Goal: Transaction & Acquisition: Purchase product/service

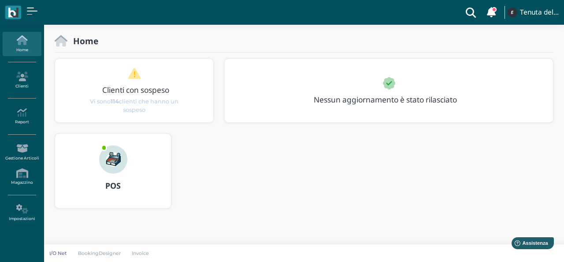
click at [151, 179] on div "POS" at bounding box center [113, 185] width 116 height 25
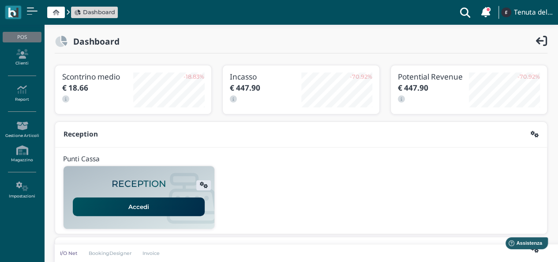
click at [160, 209] on link "Accedi" at bounding box center [139, 206] width 132 height 19
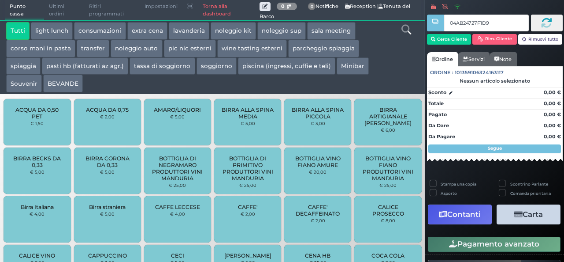
type input "04AB24727F1D90"
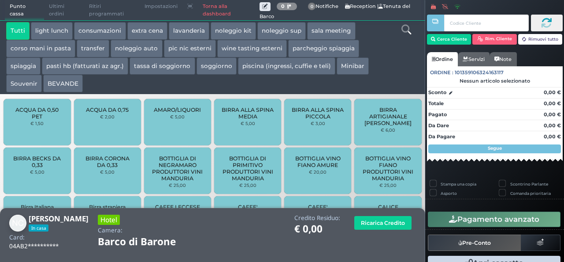
click at [137, 30] on button "extra cena" at bounding box center [147, 31] width 40 height 18
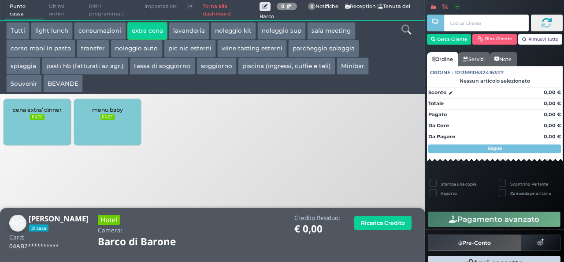
click at [49, 121] on div "cena extra/ dinner FREE" at bounding box center [37, 122] width 67 height 46
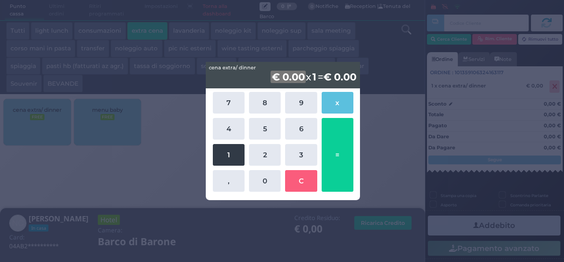
click at [234, 159] on button "1" at bounding box center [229, 155] width 32 height 22
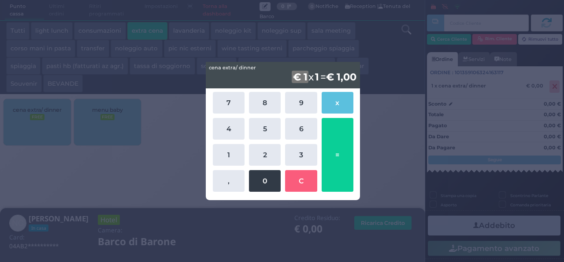
click at [269, 180] on button "0" at bounding box center [265, 181] width 32 height 22
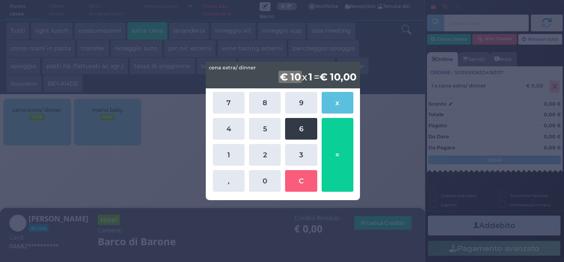
click at [307, 118] on button "6" at bounding box center [301, 129] width 32 height 22
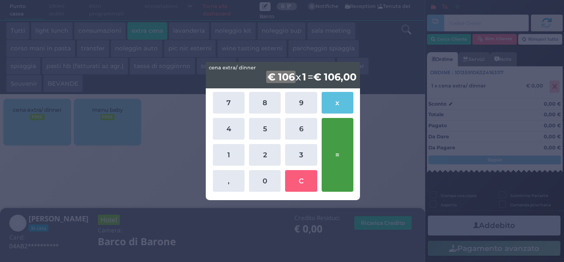
click at [336, 142] on button "=" at bounding box center [338, 155] width 32 height 74
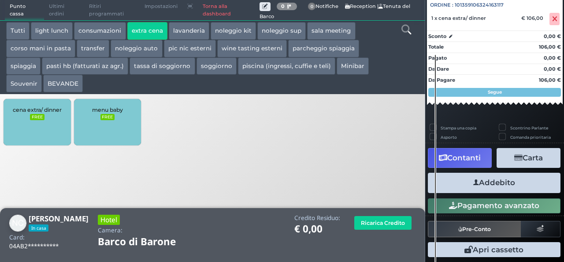
scroll to position [97, 0]
click at [497, 185] on button "Addebito" at bounding box center [494, 182] width 133 height 20
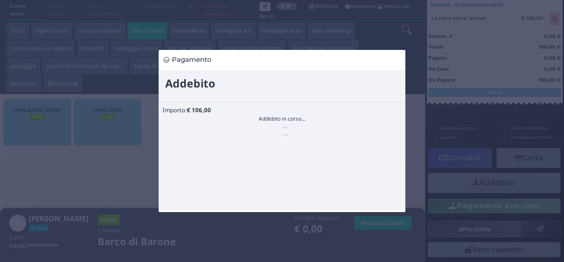
scroll to position [0, 0]
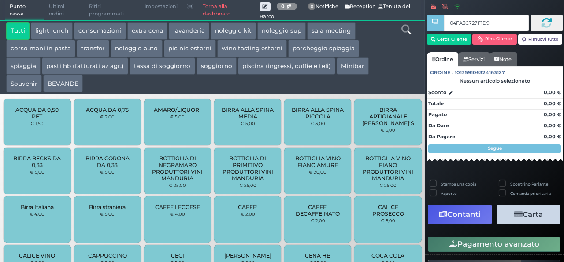
type input "04FA3C727F1D90"
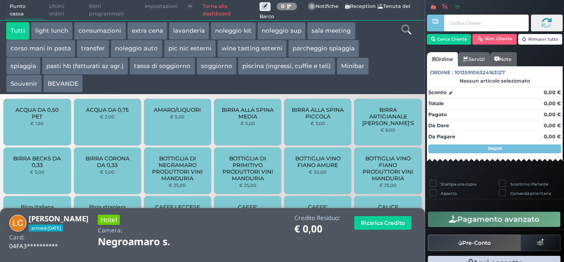
click at [156, 33] on button "extra cena" at bounding box center [147, 31] width 40 height 18
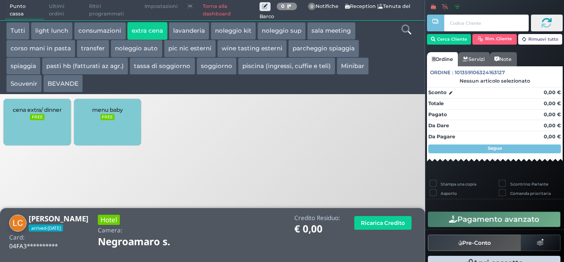
click at [44, 127] on div "cena extra/ dinner FREE" at bounding box center [37, 122] width 67 height 46
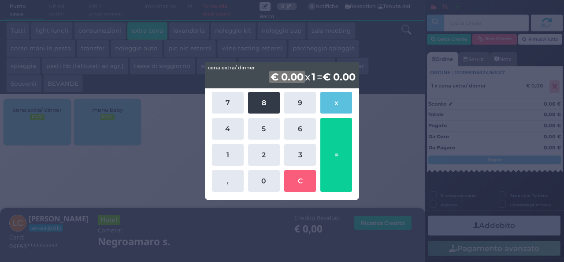
click at [262, 96] on button "8" at bounding box center [264, 103] width 32 height 22
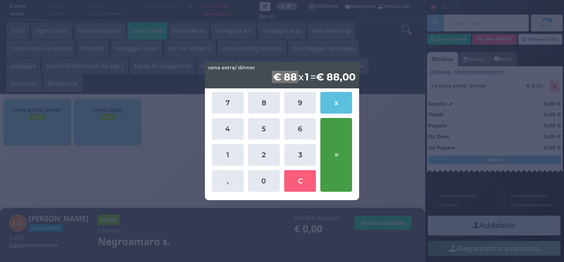
click at [336, 147] on button "=" at bounding box center [337, 155] width 32 height 74
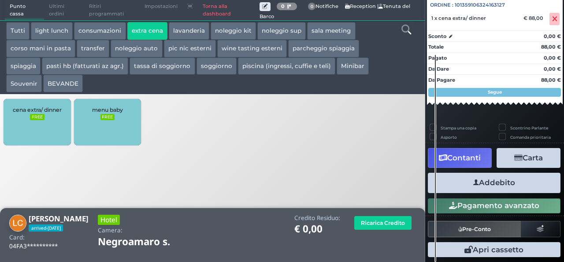
scroll to position [97, 0]
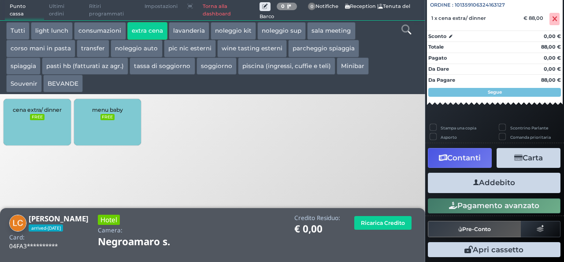
click at [471, 175] on button "Addebito" at bounding box center [494, 182] width 133 height 20
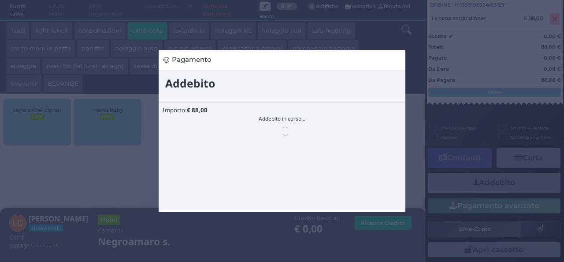
scroll to position [0, 0]
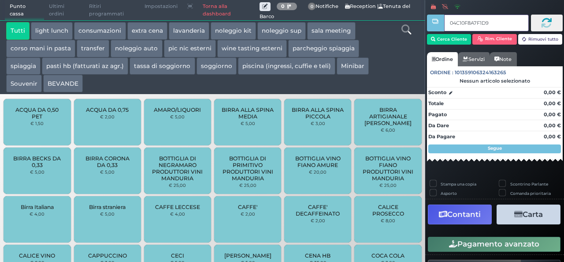
type input "04C10F8A7F1D90"
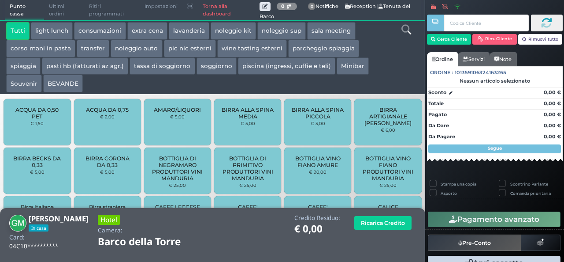
click at [147, 36] on button "extra cena" at bounding box center [147, 31] width 40 height 18
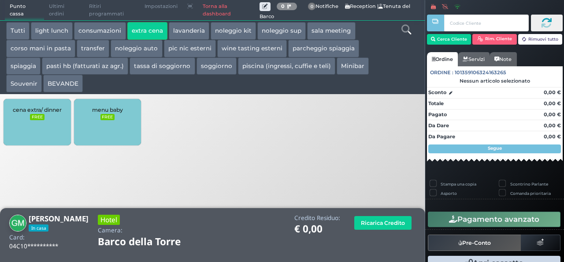
click at [34, 131] on div "cena extra/ dinner FREE" at bounding box center [37, 122] width 67 height 46
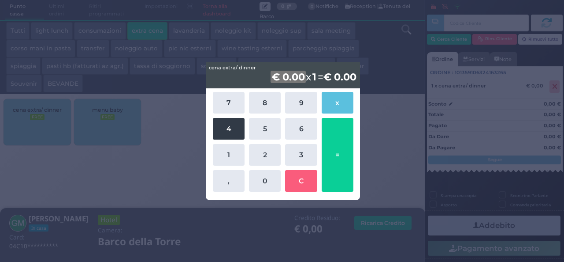
click at [229, 131] on button "4" at bounding box center [229, 129] width 32 height 22
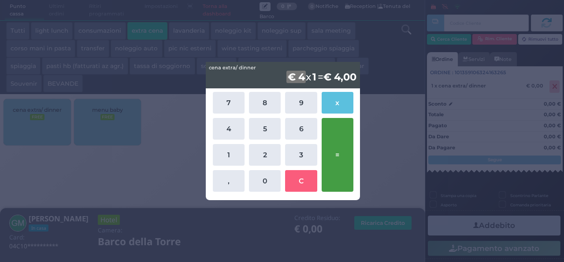
click at [337, 163] on button "=" at bounding box center [338, 155] width 32 height 74
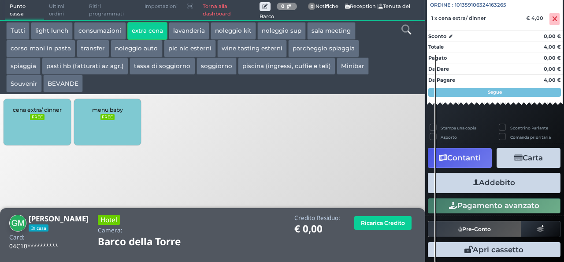
scroll to position [97, 0]
click at [467, 179] on button "Addebito" at bounding box center [494, 182] width 133 height 20
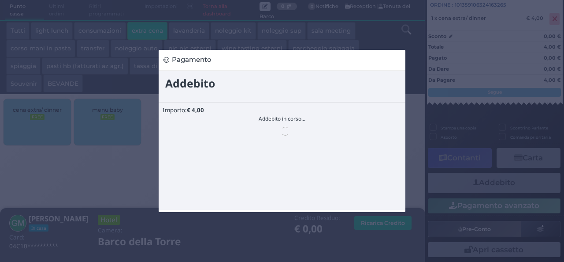
scroll to position [0, 0]
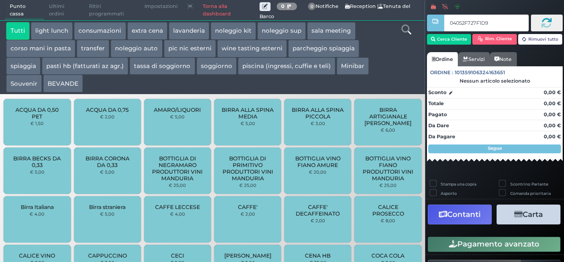
type input "04052F727F1D91"
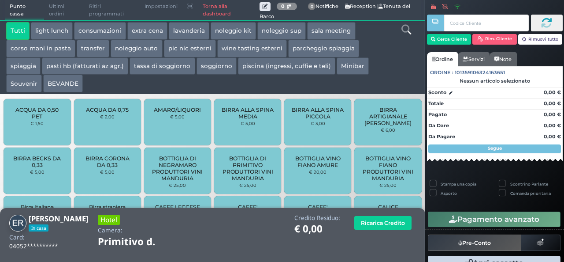
click at [153, 31] on button "extra cena" at bounding box center [147, 31] width 40 height 18
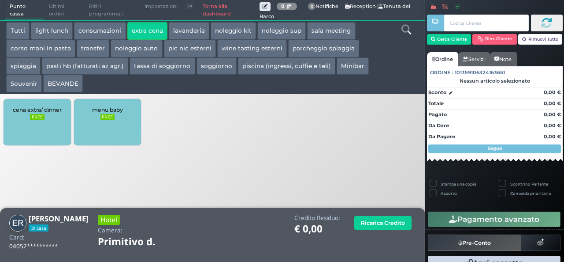
click at [29, 128] on div "cena extra/ dinner FREE" at bounding box center [37, 122] width 67 height 46
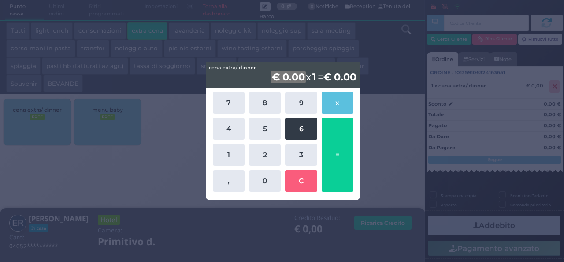
click at [294, 132] on button "6" at bounding box center [301, 129] width 32 height 22
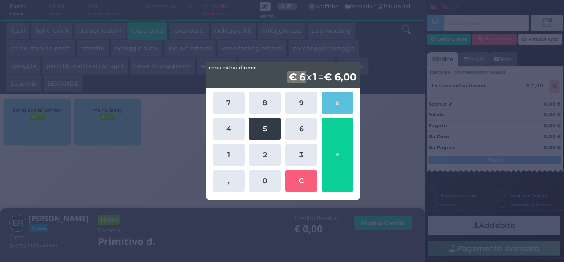
click at [273, 128] on button "5" at bounding box center [265, 129] width 32 height 22
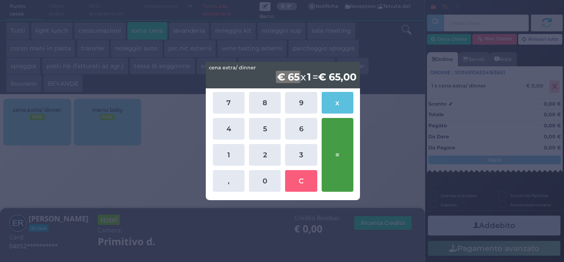
click at [339, 152] on button "=" at bounding box center [338, 155] width 32 height 74
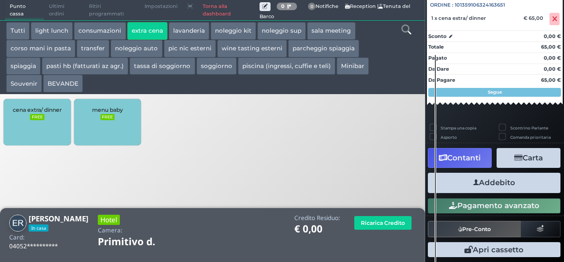
scroll to position [97, 0]
click at [467, 180] on button "Addebito" at bounding box center [494, 182] width 133 height 20
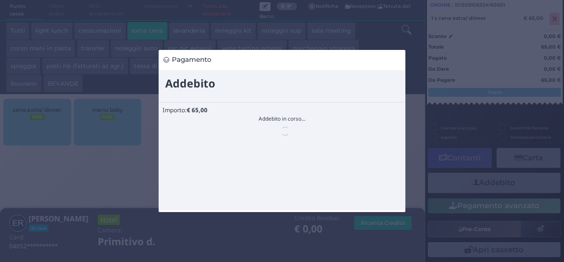
scroll to position [0, 0]
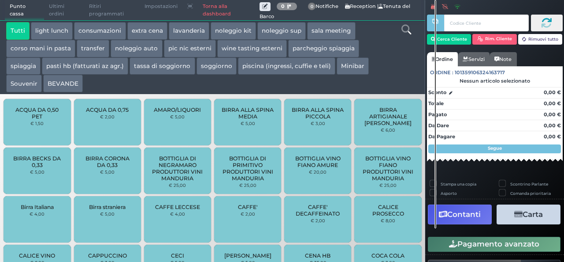
click at [467, 181] on label "Stampa una copia" at bounding box center [459, 184] width 36 height 6
checkbox input "true"
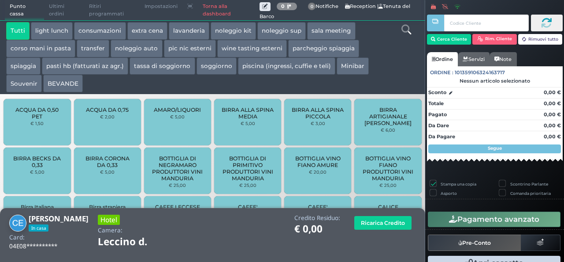
click at [146, 28] on button "extra cena" at bounding box center [147, 31] width 40 height 18
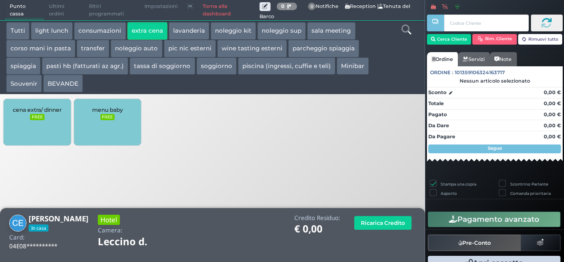
click at [52, 120] on div "cena extra/ dinner FREE" at bounding box center [37, 122] width 67 height 46
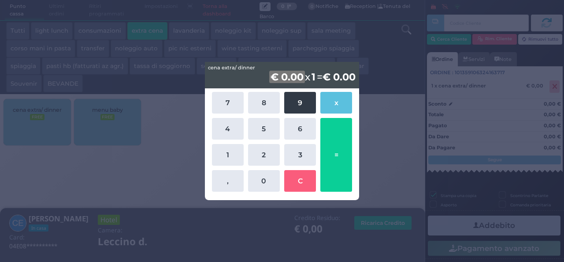
click at [298, 109] on button "9" at bounding box center [300, 103] width 32 height 22
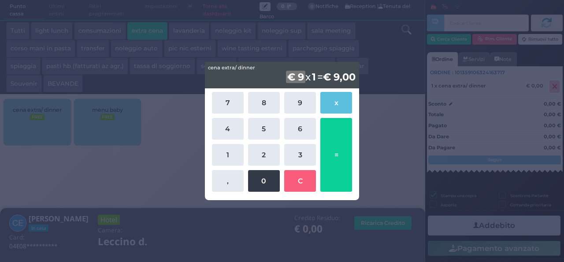
click at [254, 174] on button "0" at bounding box center [264, 181] width 32 height 22
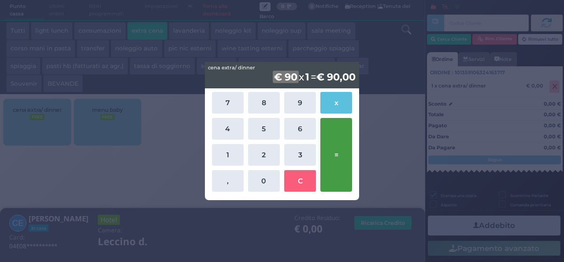
click at [346, 143] on button "=" at bounding box center [337, 155] width 32 height 74
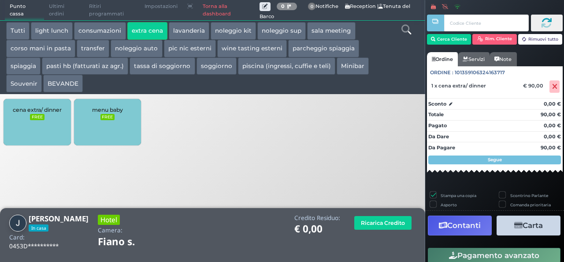
click at [63, 112] on div "cena extra/ dinner FREE" at bounding box center [37, 122] width 67 height 46
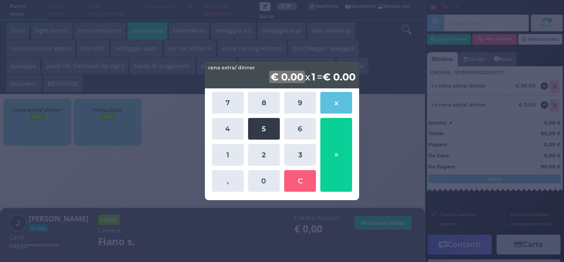
click at [269, 134] on button "5" at bounding box center [264, 129] width 32 height 22
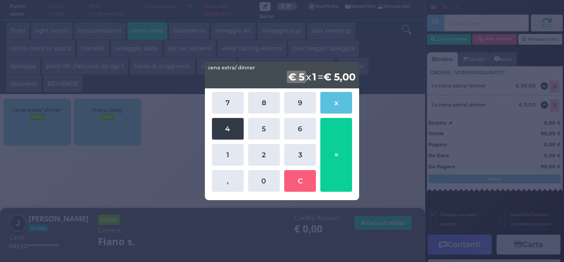
click at [235, 131] on button "4" at bounding box center [228, 129] width 32 height 22
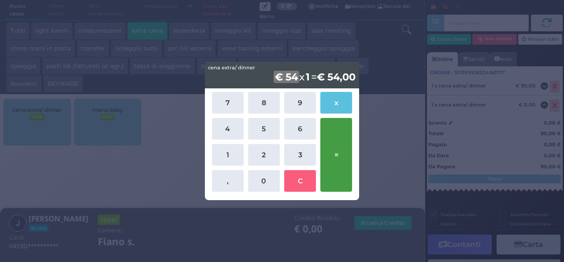
click at [329, 156] on button "=" at bounding box center [337, 155] width 32 height 74
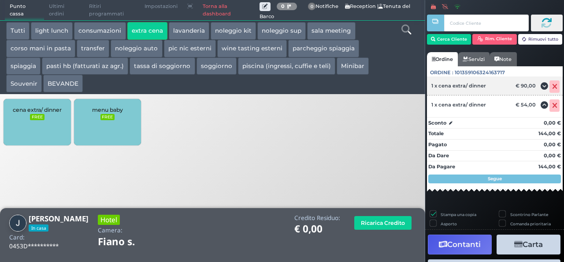
click at [553, 86] on icon at bounding box center [555, 86] width 5 height 0
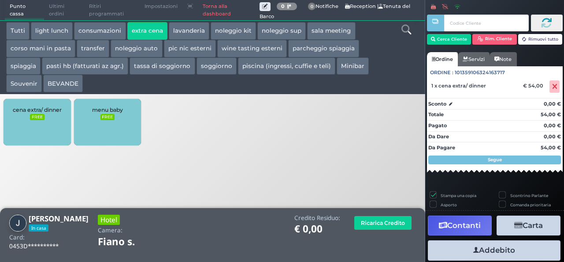
click at [469, 250] on button "Addebito" at bounding box center [494, 250] width 133 height 20
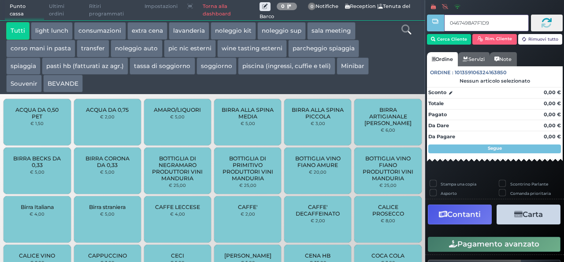
type input "0467498A7F1D91"
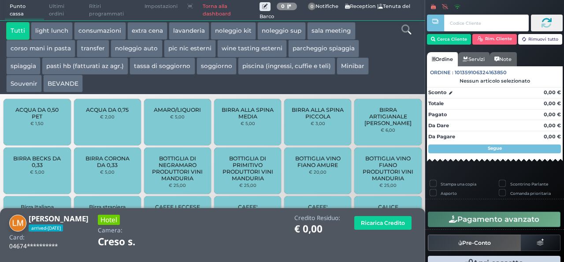
click at [138, 37] on button "extra cena" at bounding box center [147, 31] width 40 height 18
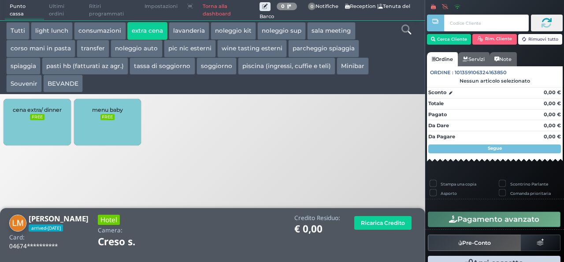
click at [50, 117] on div "cena extra/ dinner FREE" at bounding box center [37, 122] width 67 height 46
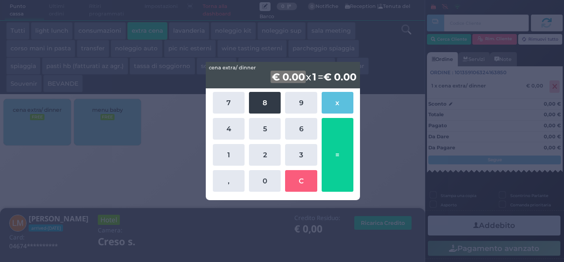
click at [269, 105] on button "8" at bounding box center [265, 103] width 32 height 22
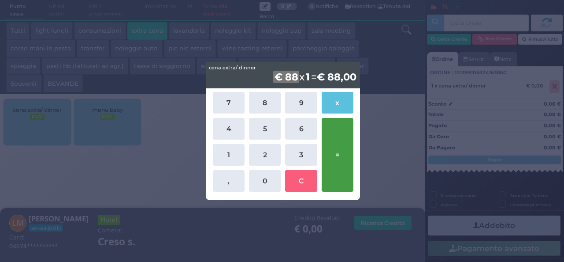
click at [347, 146] on button "=" at bounding box center [338, 155] width 32 height 74
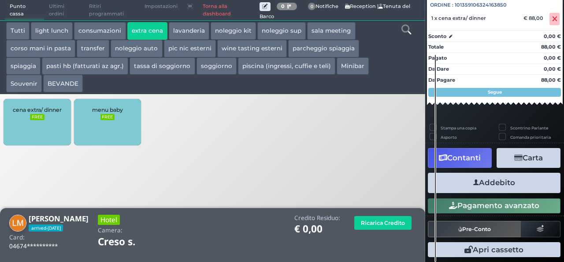
scroll to position [97, 0]
click at [487, 185] on button "Addebito" at bounding box center [494, 182] width 133 height 20
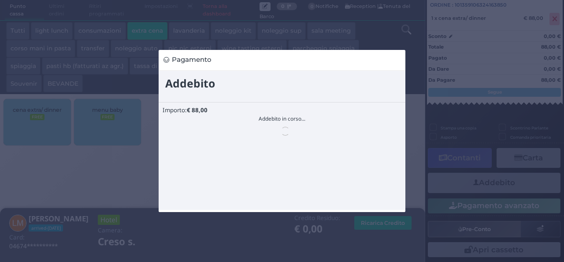
scroll to position [0, 0]
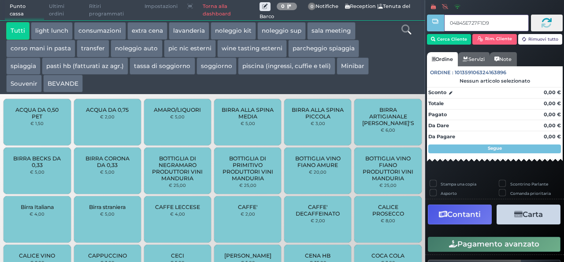
type input "04B45E727F1D90"
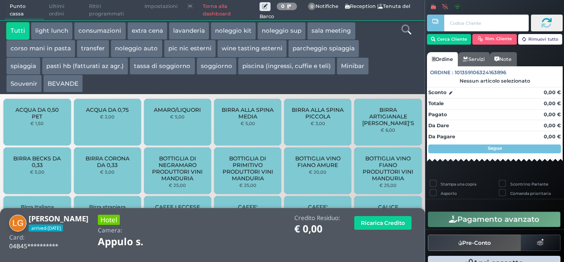
click at [142, 34] on button "extra cena" at bounding box center [147, 31] width 40 height 18
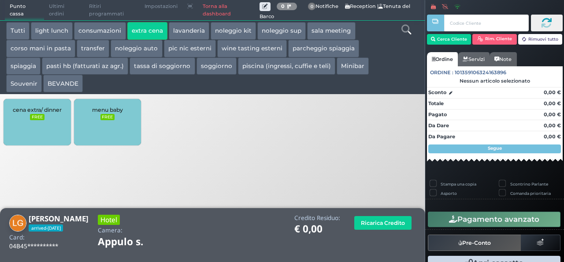
click at [36, 105] on div "cena extra/ dinner FREE" at bounding box center [37, 122] width 67 height 46
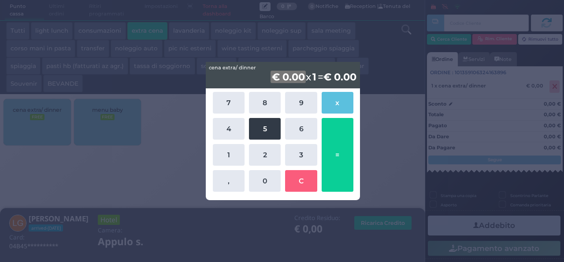
click at [269, 127] on button "5" at bounding box center [265, 129] width 32 height 22
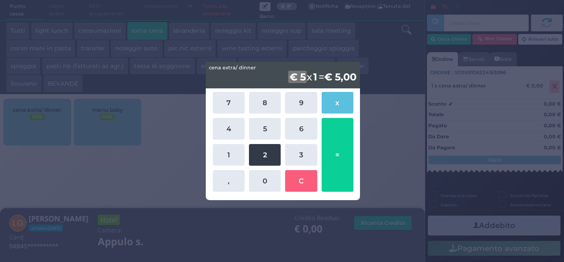
click at [265, 154] on button "2" at bounding box center [265, 155] width 32 height 22
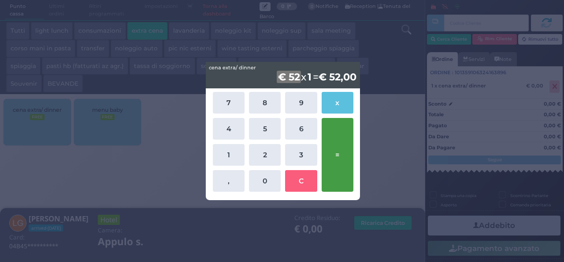
click at [341, 163] on button "=" at bounding box center [338, 155] width 32 height 74
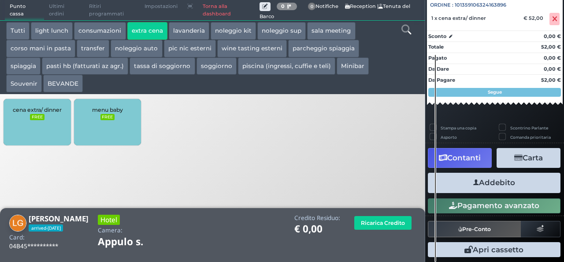
scroll to position [97, 0]
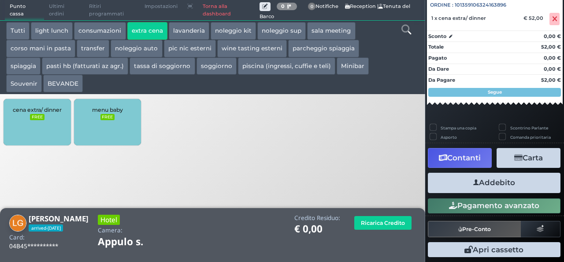
click at [489, 182] on button "Addebito" at bounding box center [494, 182] width 133 height 20
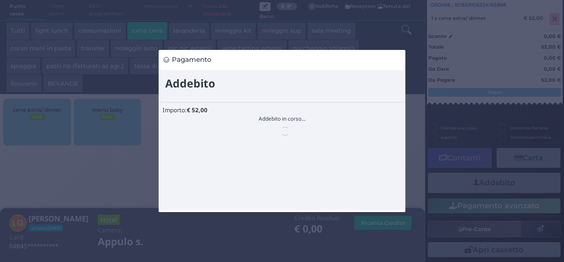
scroll to position [0, 0]
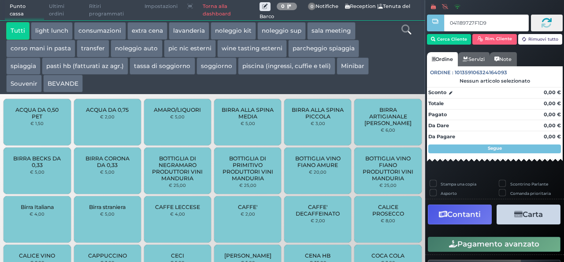
type input "041189727F1D91"
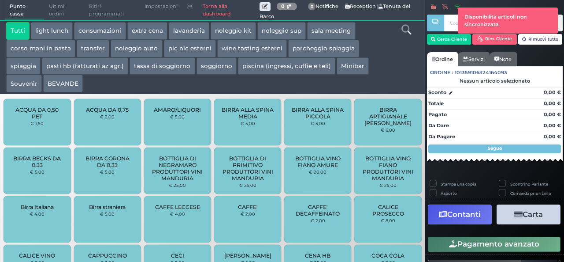
click at [391, 55] on div at bounding box center [406, 57] width 35 height 70
click at [155, 31] on button "extra cena" at bounding box center [147, 31] width 40 height 18
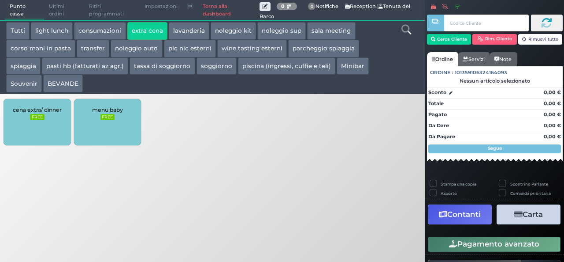
click at [49, 117] on div "cena extra/ dinner FREE" at bounding box center [37, 122] width 67 height 46
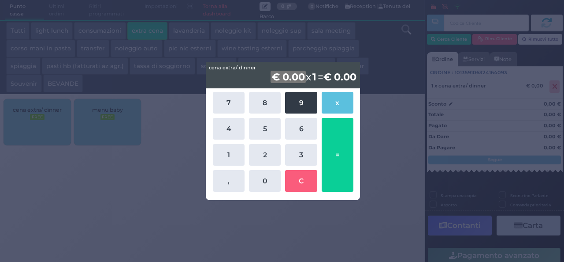
click at [290, 104] on button "9" at bounding box center [301, 103] width 32 height 22
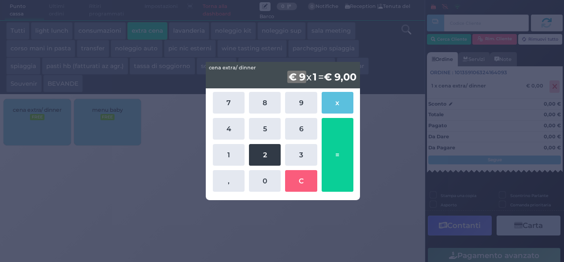
click at [262, 146] on button "2" at bounding box center [265, 155] width 32 height 22
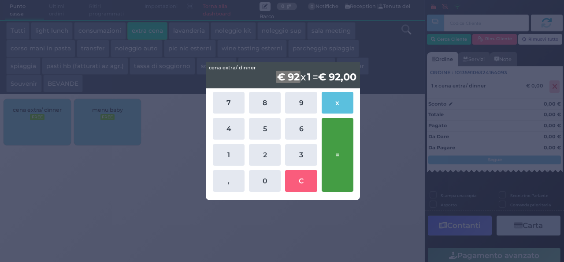
click at [336, 154] on button "=" at bounding box center [338, 155] width 32 height 74
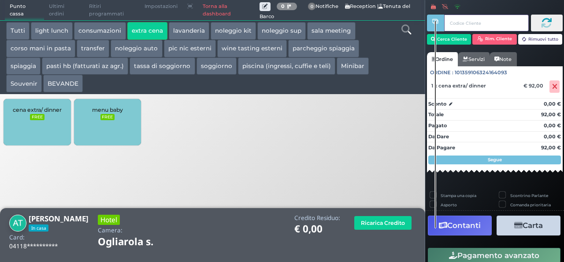
scroll to position [71, 0]
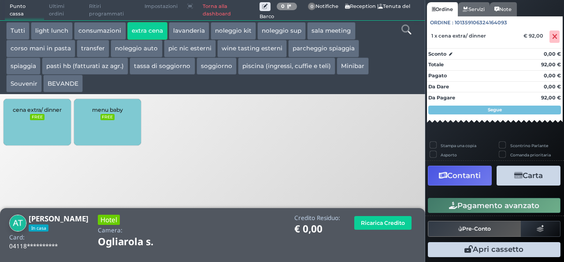
click at [58, 129] on div "cena extra/ dinner FREE" at bounding box center [37, 122] width 67 height 46
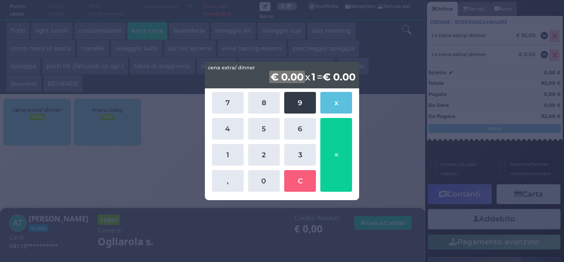
click at [294, 104] on button "9" at bounding box center [300, 103] width 32 height 22
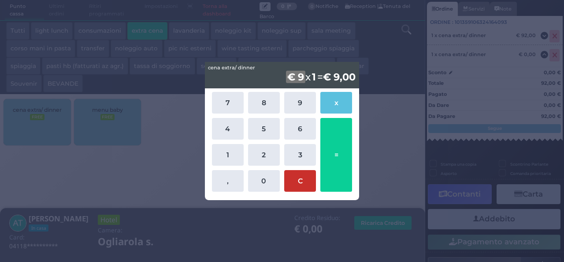
click at [300, 184] on button "C" at bounding box center [300, 181] width 32 height 22
click at [546, 59] on div "cena extra/ dinner cena extra/ dinner € 0.00 x 1 = € 0,00 7 8 9 x 4 5 6 1 2 3 ,…" at bounding box center [282, 131] width 564 height 262
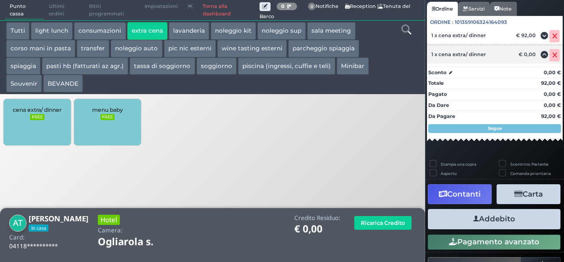
click at [553, 55] on icon at bounding box center [555, 55] width 5 height 0
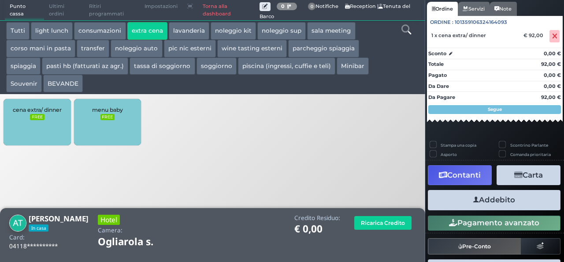
click at [483, 200] on button "Addebito" at bounding box center [494, 200] width 133 height 20
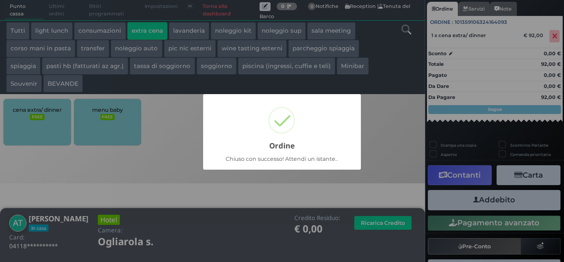
scroll to position [25, 0]
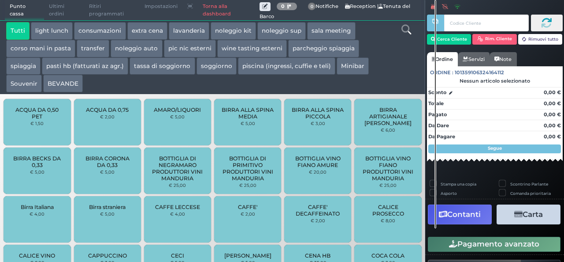
click at [483, 200] on div "Stampa una copia Scontrino Parlante Asporto Comanda prioritaria Contanti Carta …" at bounding box center [495, 239] width 139 height 118
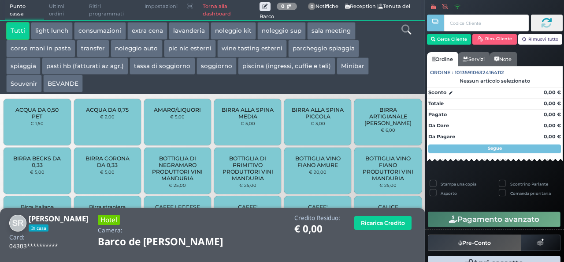
click at [157, 34] on button "extra cena" at bounding box center [147, 31] width 40 height 18
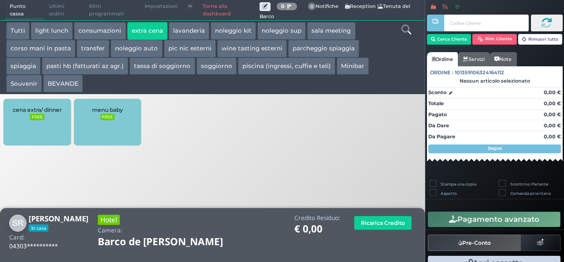
click at [45, 125] on div "cena extra/ dinner FREE" at bounding box center [37, 122] width 67 height 46
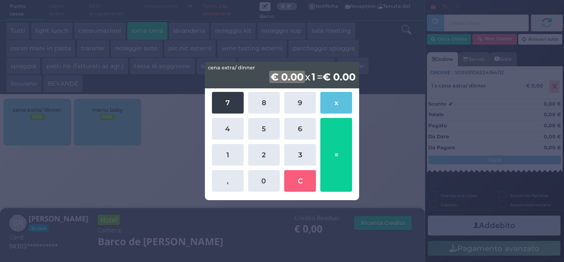
click at [235, 96] on button "7" at bounding box center [228, 103] width 32 height 22
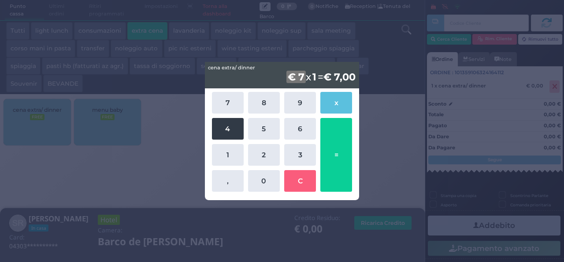
click at [234, 127] on button "4" at bounding box center [228, 129] width 32 height 22
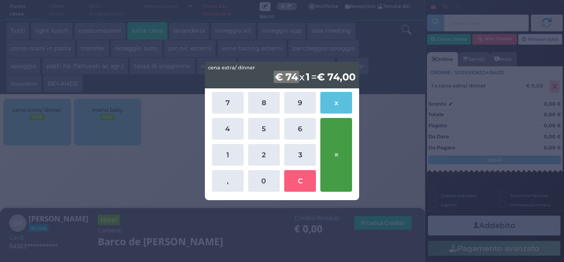
click at [340, 158] on button "=" at bounding box center [337, 155] width 32 height 74
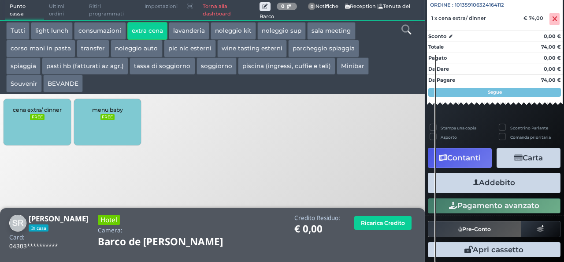
scroll to position [97, 0]
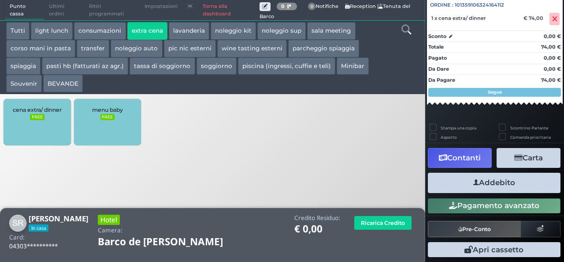
click at [496, 184] on button "Addebito" at bounding box center [494, 182] width 133 height 20
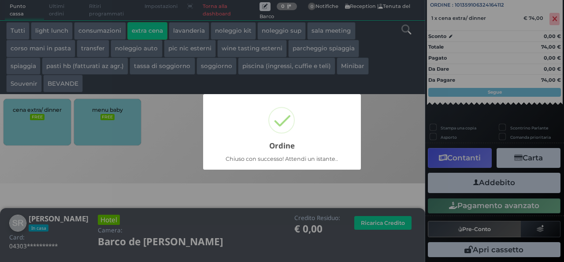
scroll to position [25, 0]
